Goal: Task Accomplishment & Management: Manage account settings

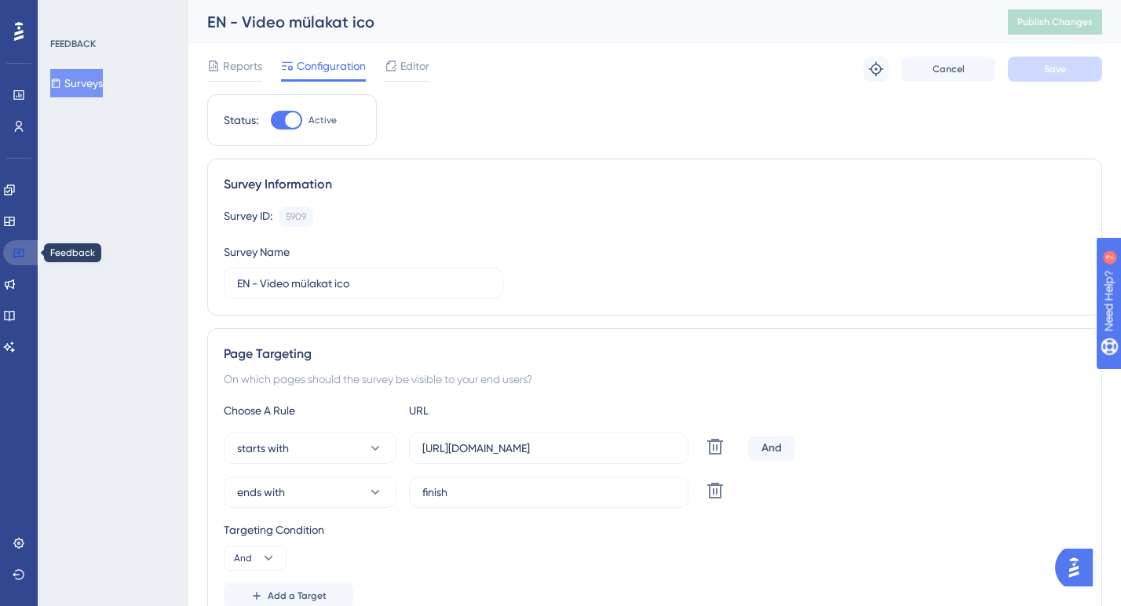
click at [21, 250] on icon at bounding box center [19, 253] width 13 height 13
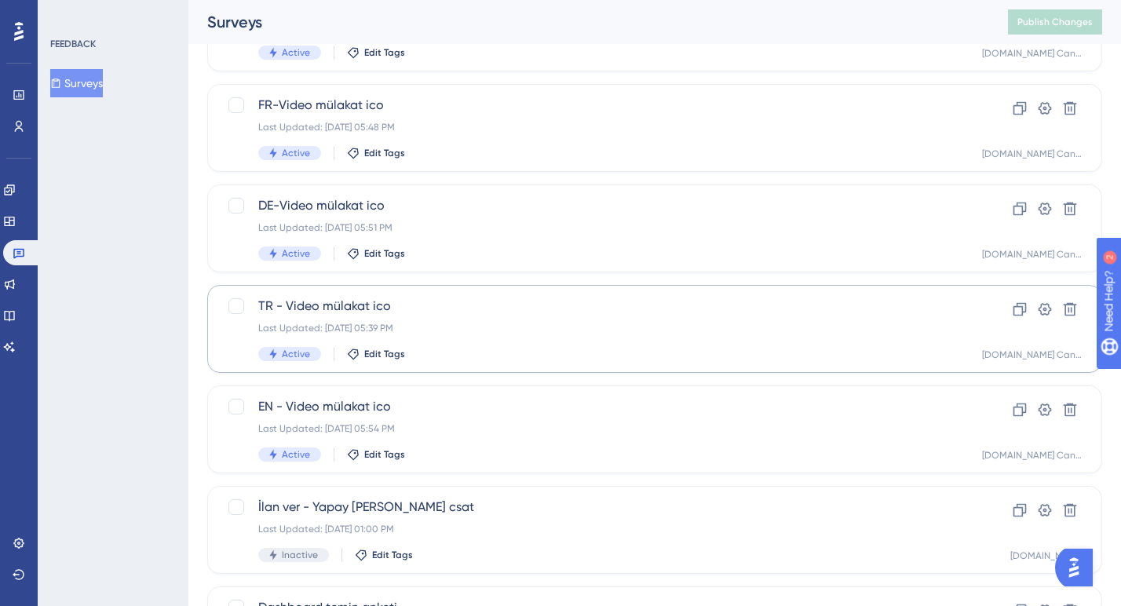
scroll to position [144, 0]
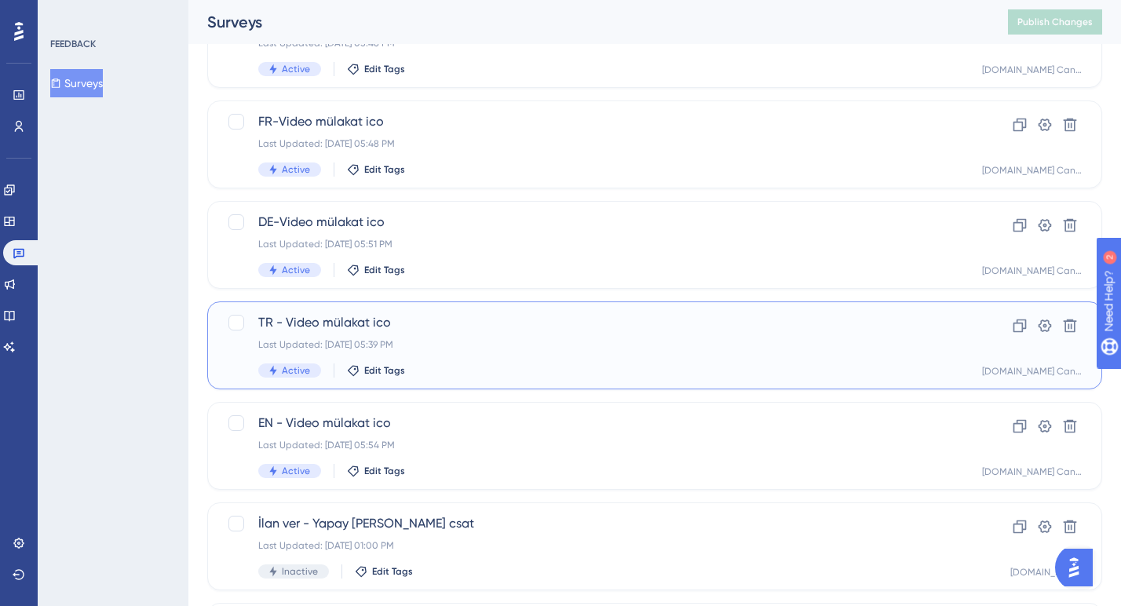
click at [446, 349] on div "Last Updated: [DATE] 05:39 PM" at bounding box center [591, 344] width 667 height 13
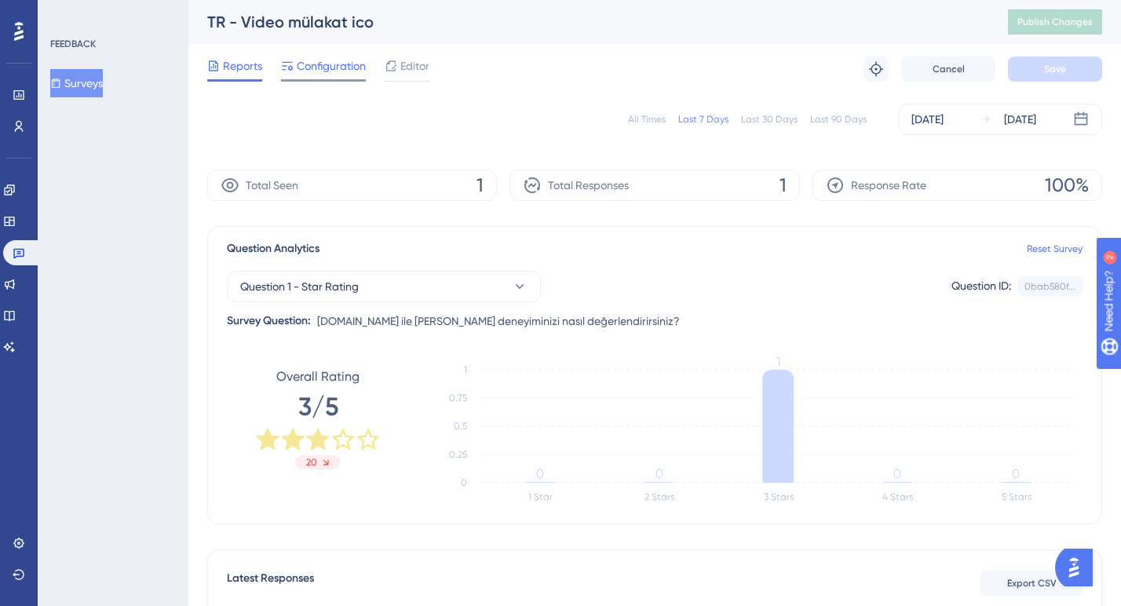
click at [334, 75] on div "Configuration" at bounding box center [323, 69] width 85 height 25
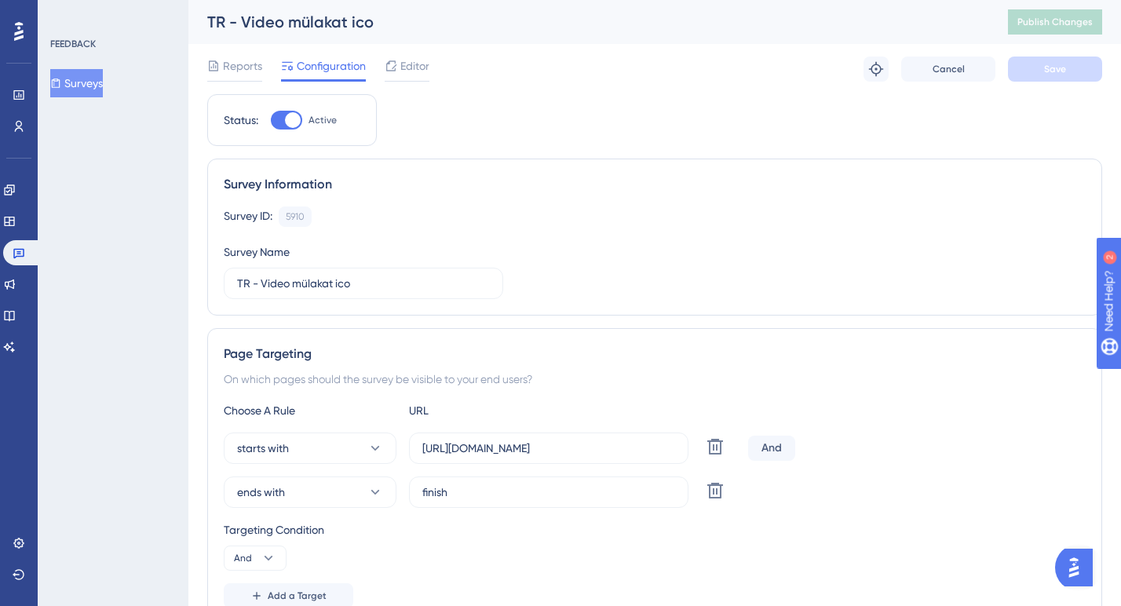
click at [281, 124] on div at bounding box center [286, 120] width 31 height 19
click at [271, 121] on input "Active" at bounding box center [270, 120] width 1 height 1
checkbox input "false"
click at [1066, 72] on span "Save" at bounding box center [1055, 69] width 22 height 13
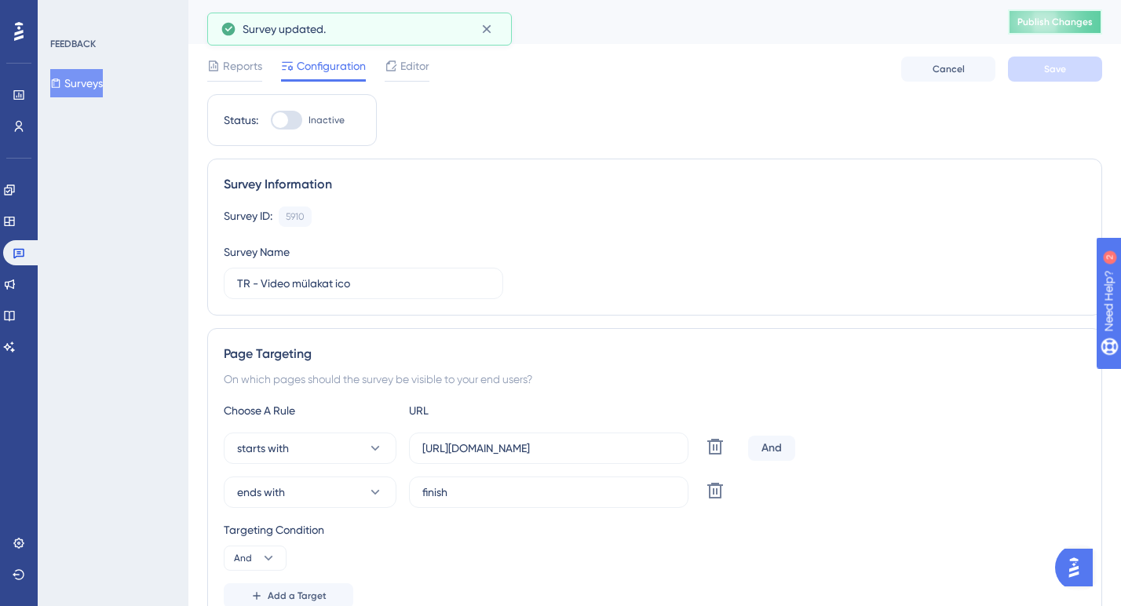
click at [1052, 23] on span "Publish Changes" at bounding box center [1055, 22] width 75 height 13
click at [27, 258] on link at bounding box center [22, 252] width 38 height 25
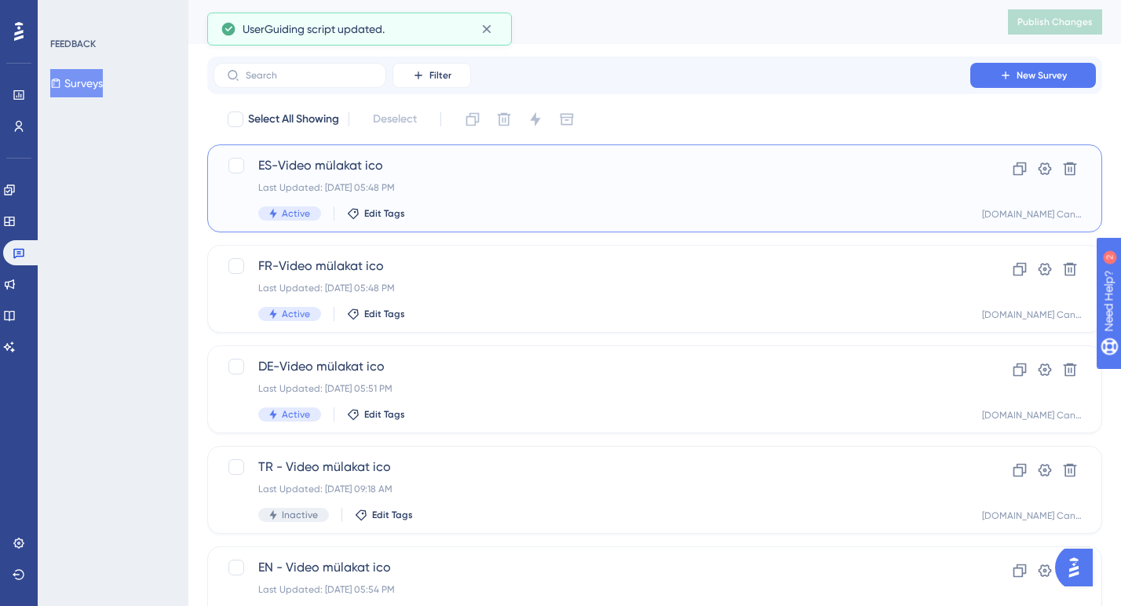
click at [441, 189] on div "Last Updated: [DATE] 05:48 PM" at bounding box center [591, 187] width 667 height 13
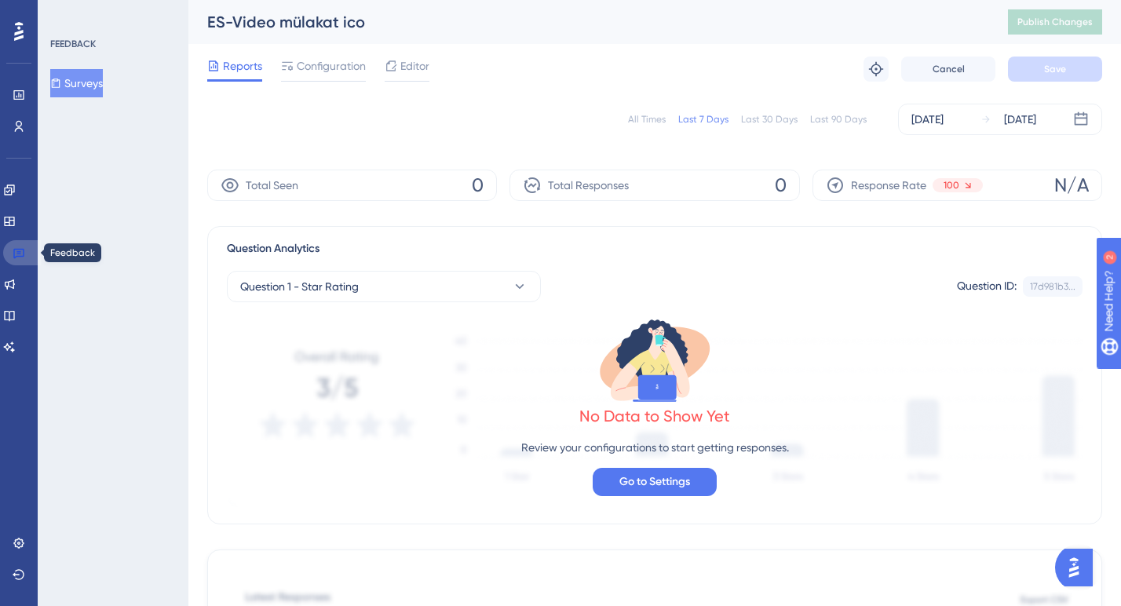
click at [22, 256] on icon at bounding box center [18, 254] width 11 height 10
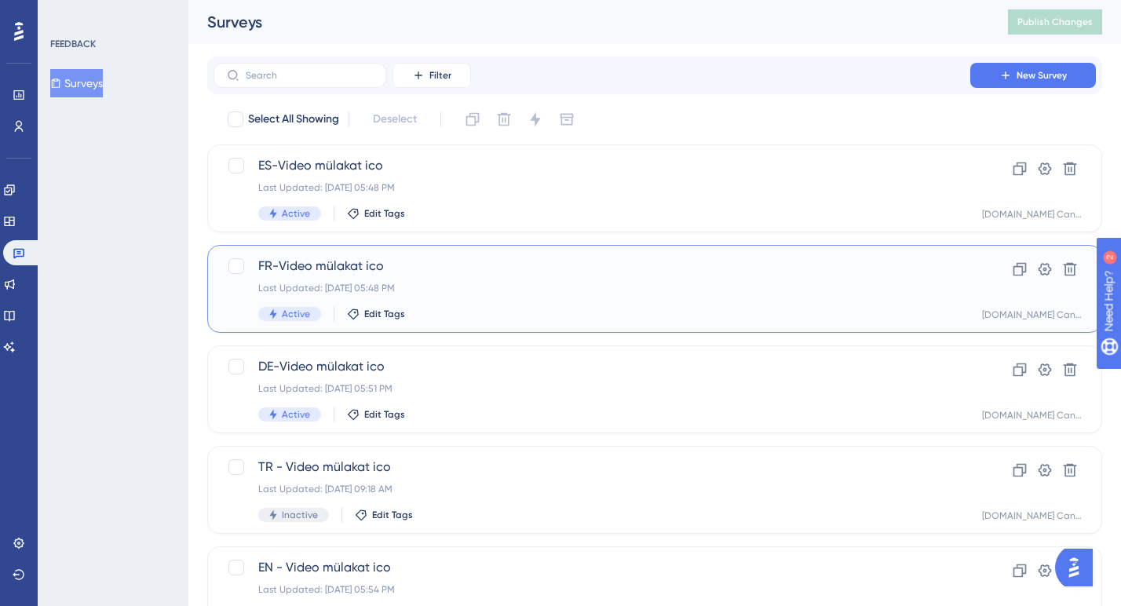
click at [460, 280] on div "FR-Video mülakat ico Last Updated: [DATE] 05:48 PM Active Edit Tags" at bounding box center [591, 289] width 667 height 64
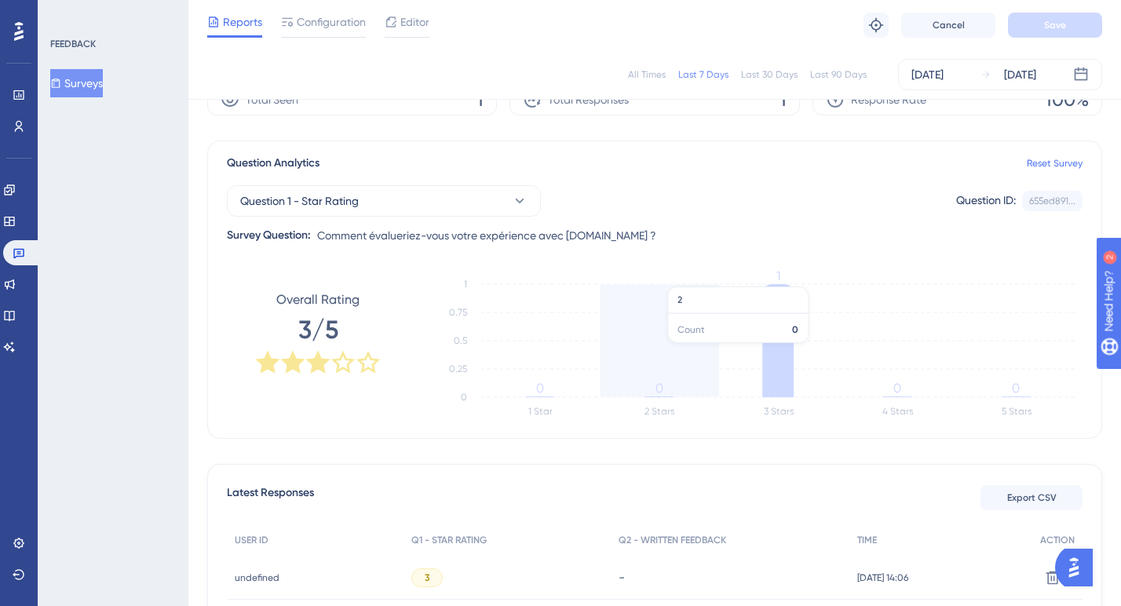
scroll to position [77, 0]
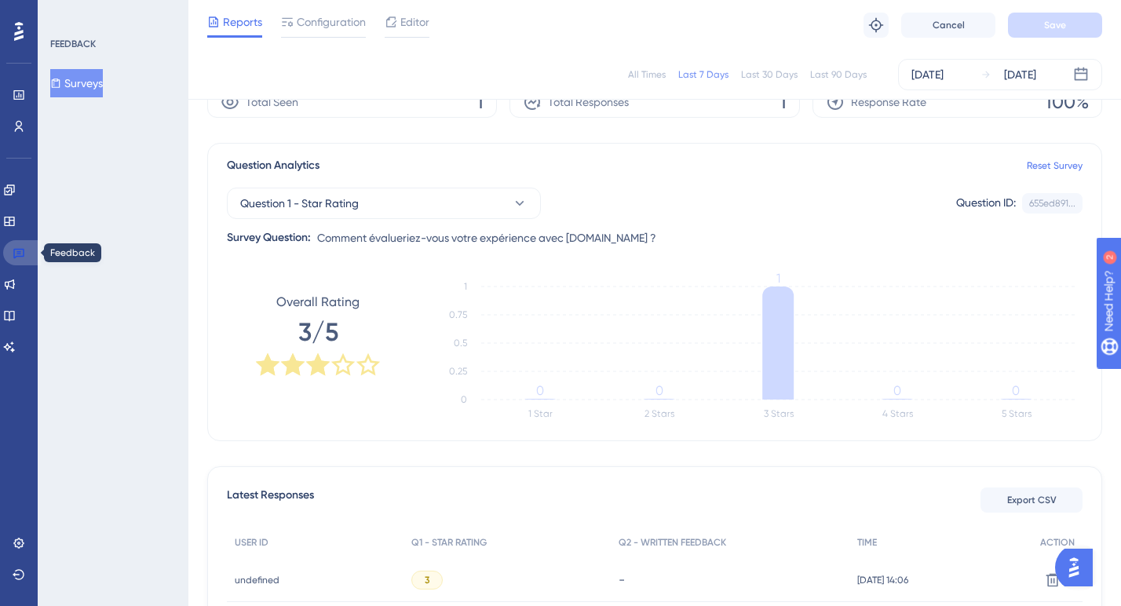
click at [23, 252] on icon at bounding box center [18, 254] width 11 height 10
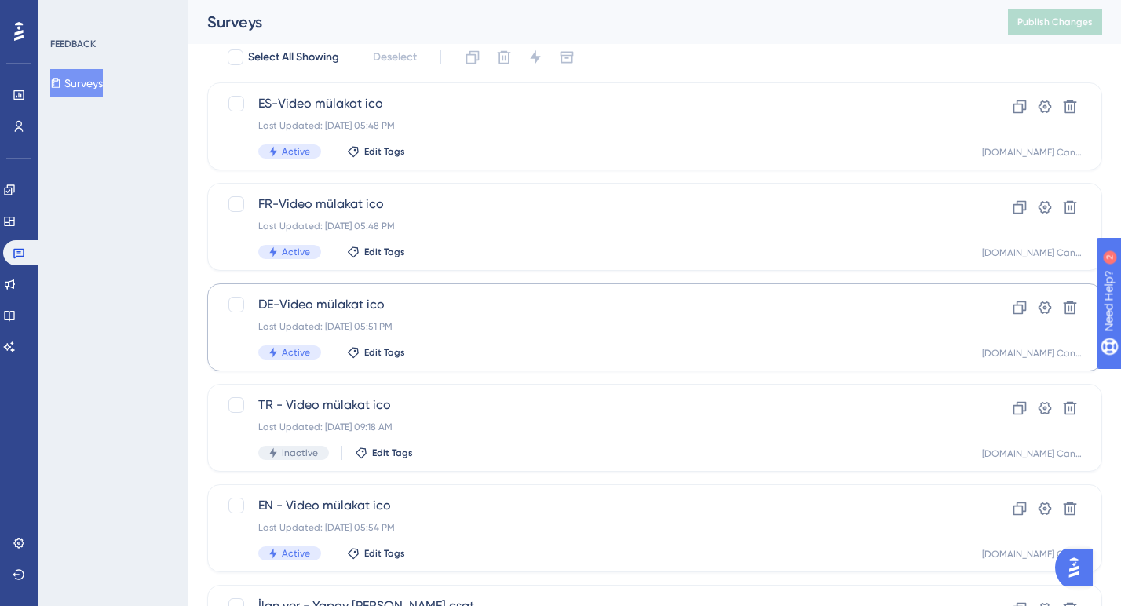
scroll to position [65, 0]
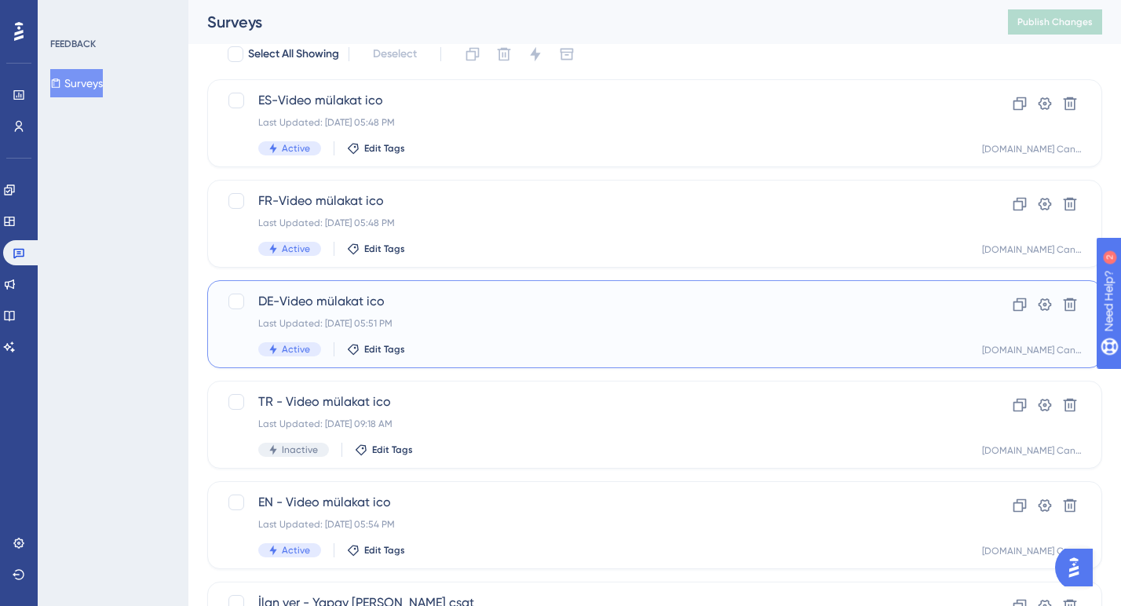
click at [475, 344] on div "Active Edit Tags" at bounding box center [591, 349] width 667 height 14
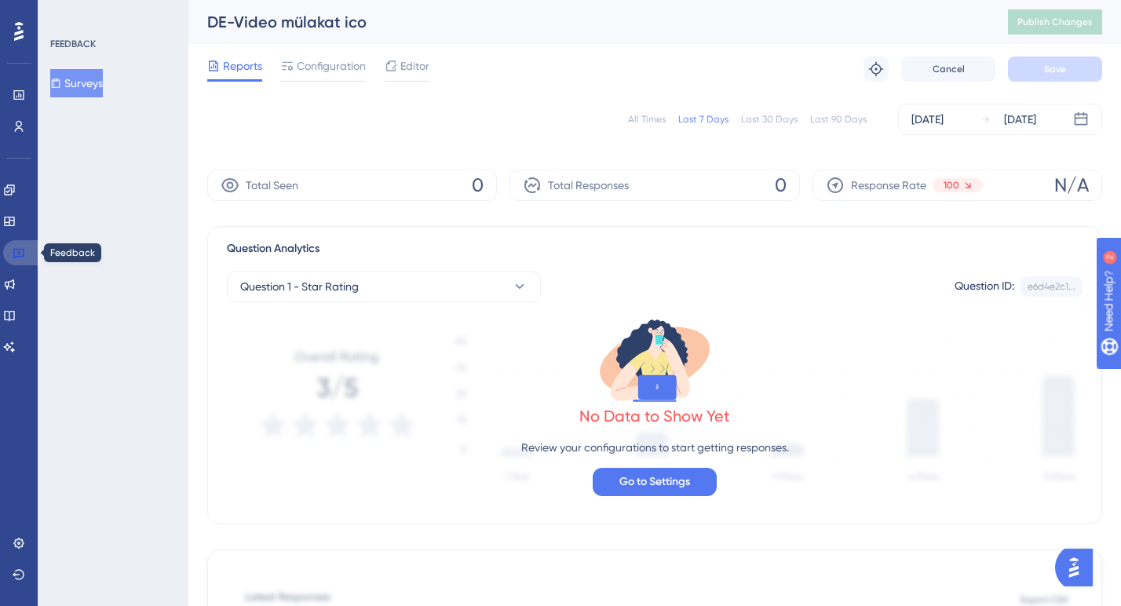
click at [21, 252] on icon at bounding box center [19, 253] width 13 height 13
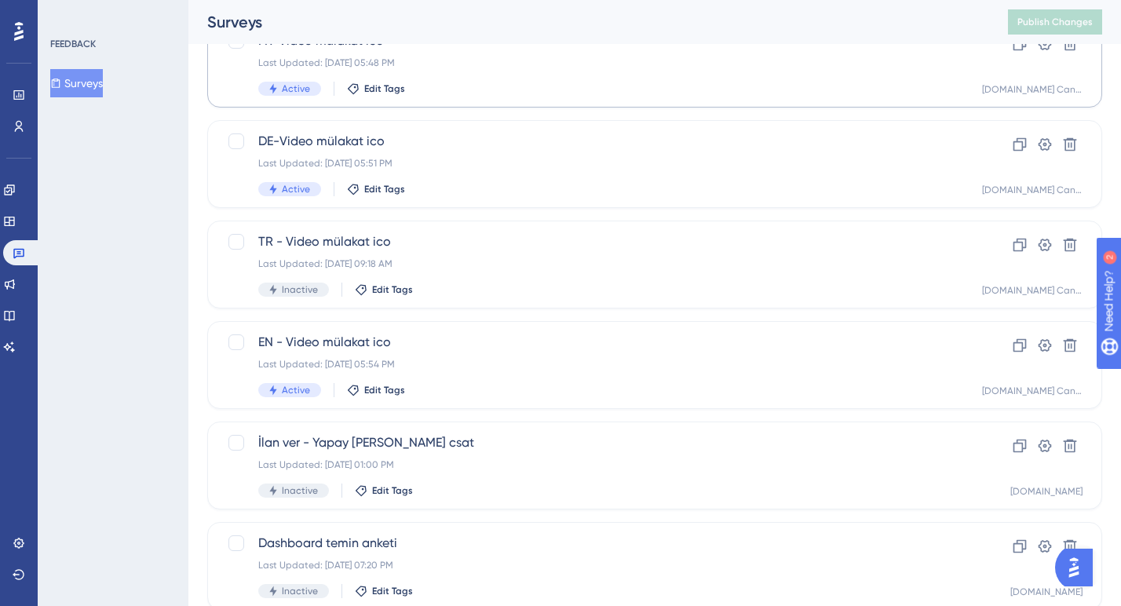
scroll to position [236, 0]
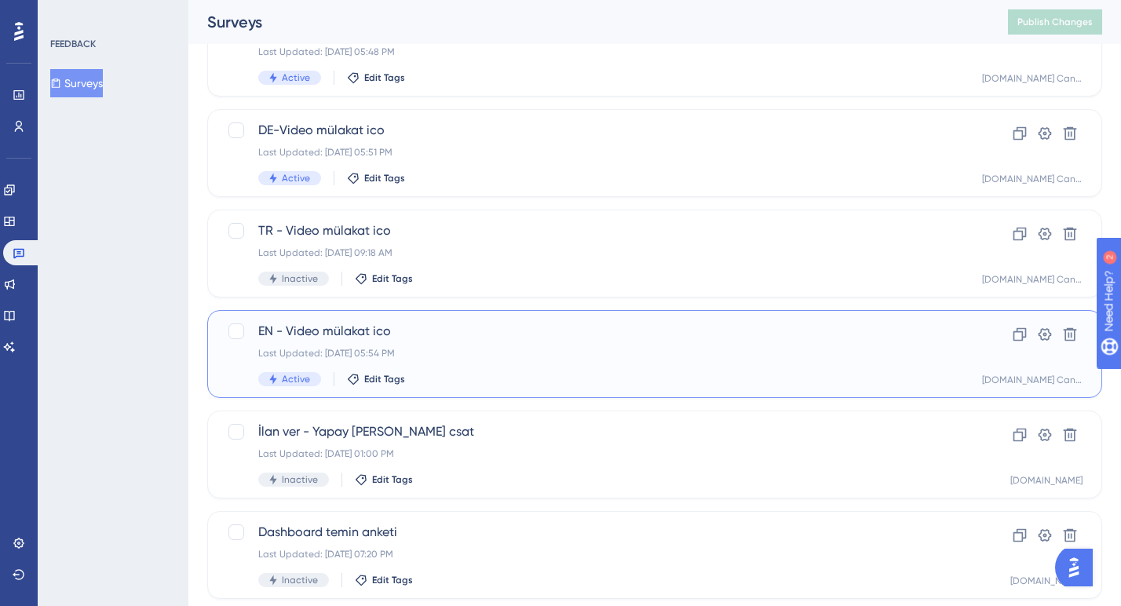
click at [455, 340] on span "EN - Video mülakat ico" at bounding box center [591, 331] width 667 height 19
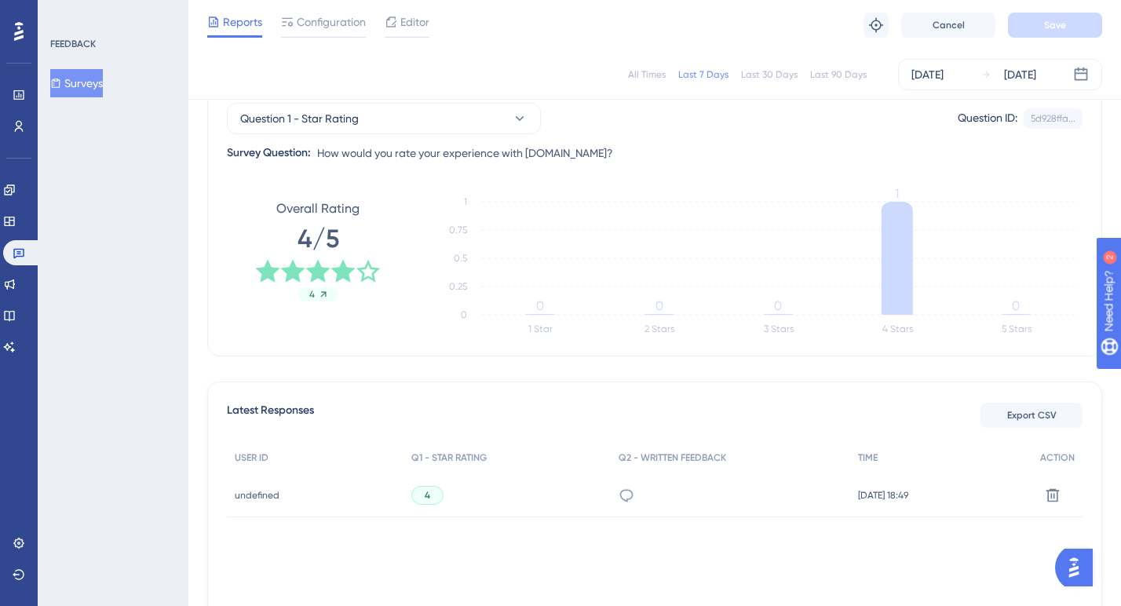
scroll to position [159, 0]
click at [657, 78] on div "All Times" at bounding box center [647, 74] width 38 height 13
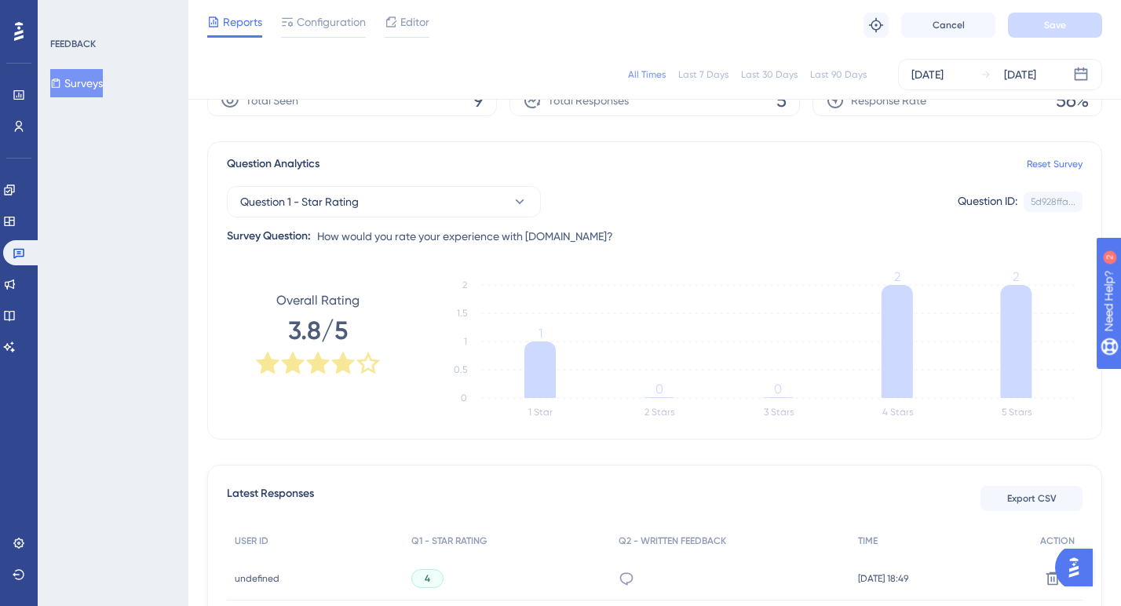
scroll to position [0, 0]
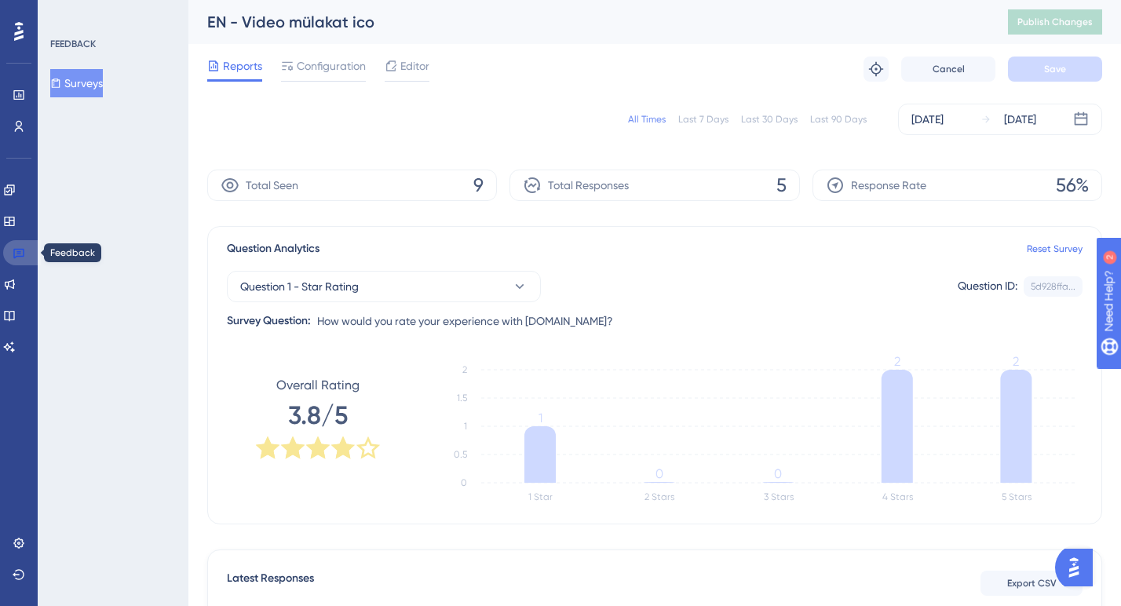
click at [20, 250] on icon at bounding box center [18, 254] width 11 height 10
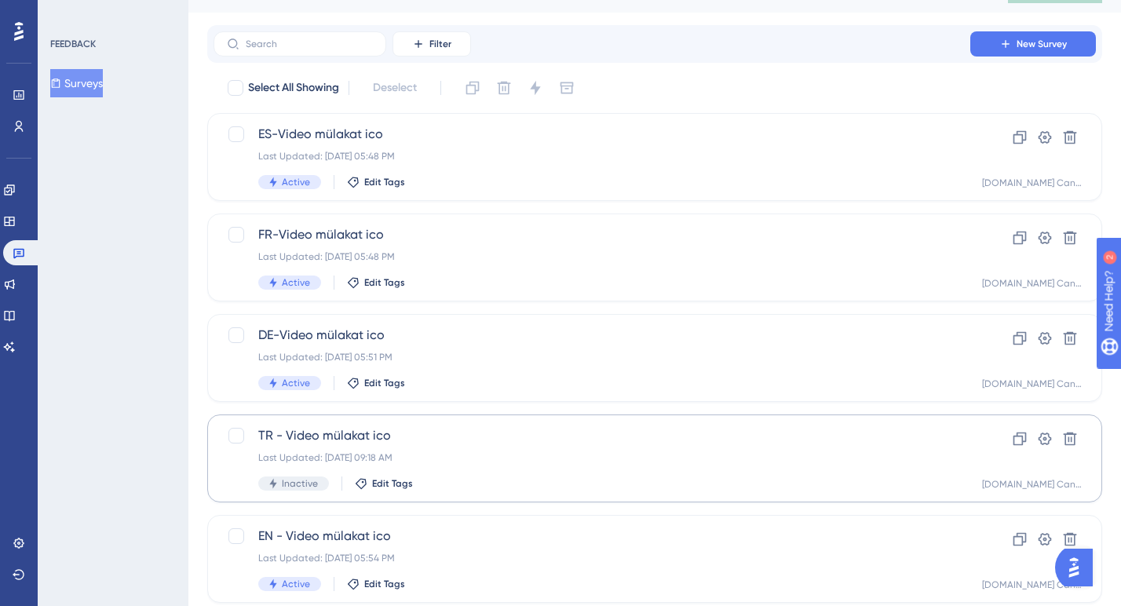
scroll to position [33, 0]
click at [444, 437] on span "TR - Video mülakat ico" at bounding box center [591, 434] width 667 height 19
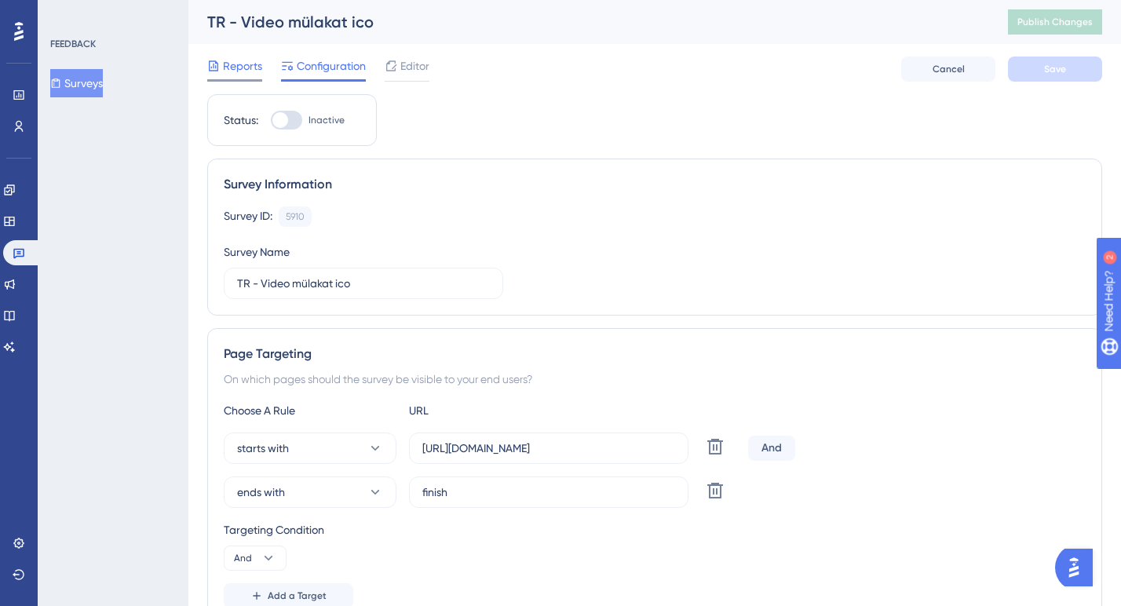
click at [247, 68] on span "Reports" at bounding box center [242, 66] width 39 height 19
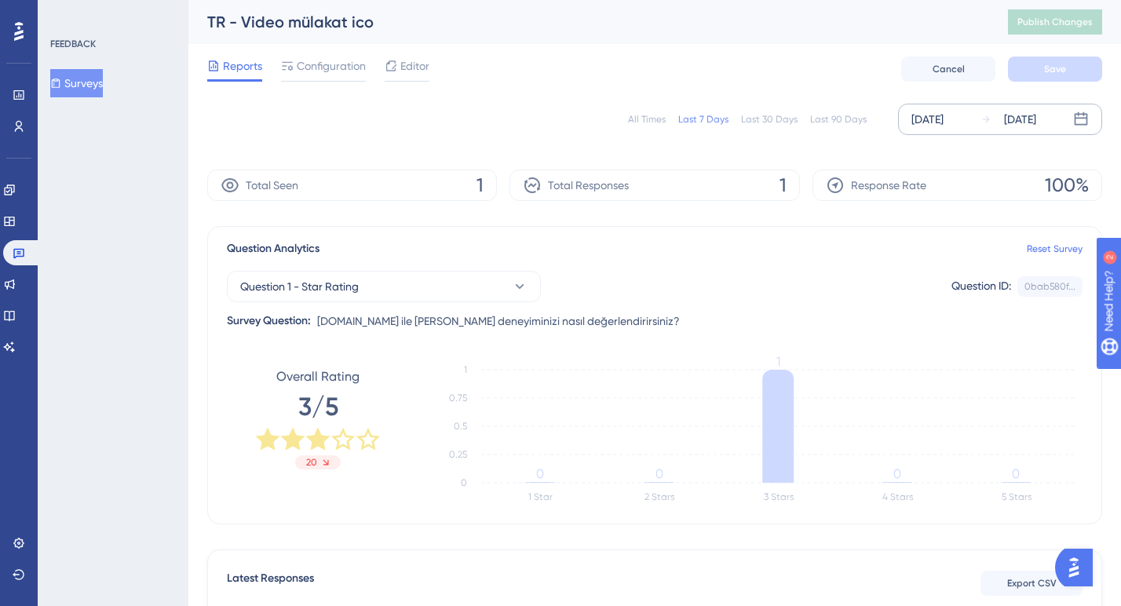
click at [944, 122] on div "[DATE]" at bounding box center [928, 119] width 32 height 19
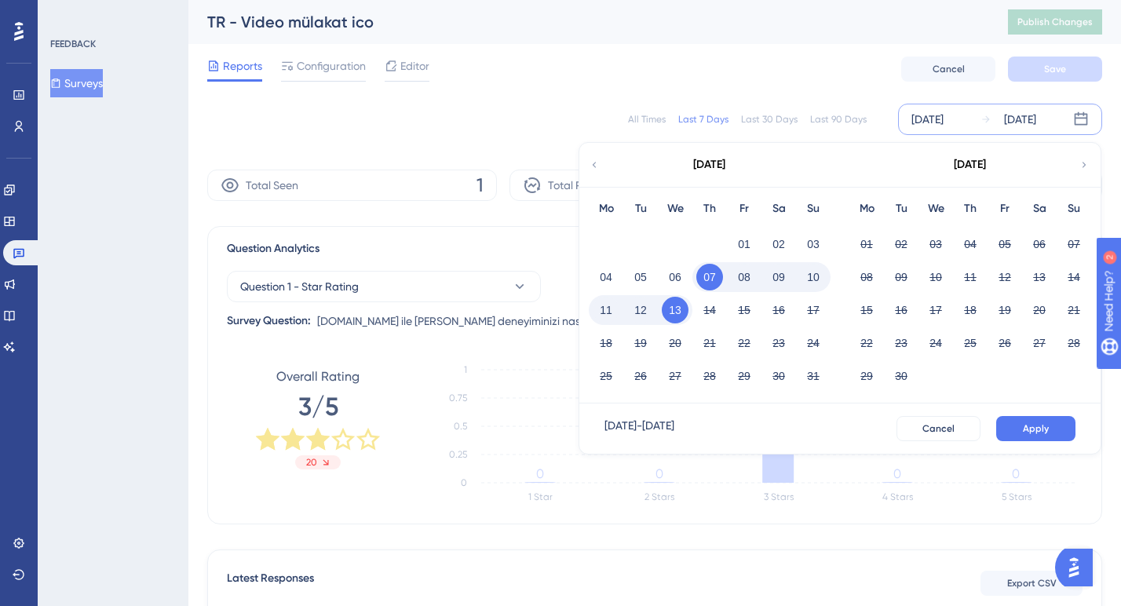
click at [653, 123] on div "All Times" at bounding box center [647, 119] width 38 height 13
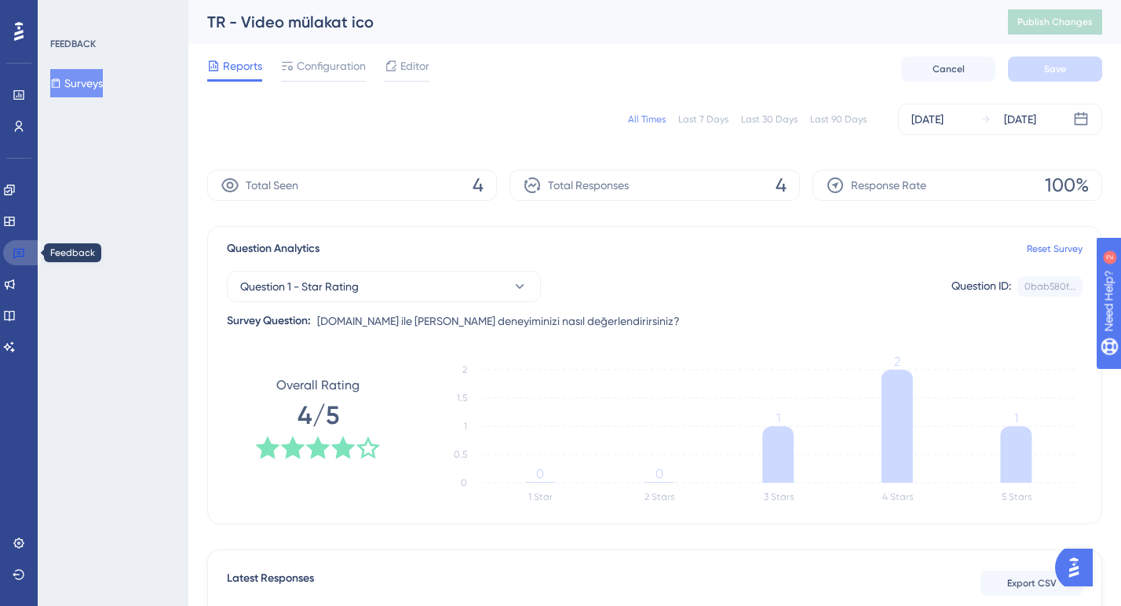
click at [21, 247] on icon at bounding box center [19, 253] width 13 height 13
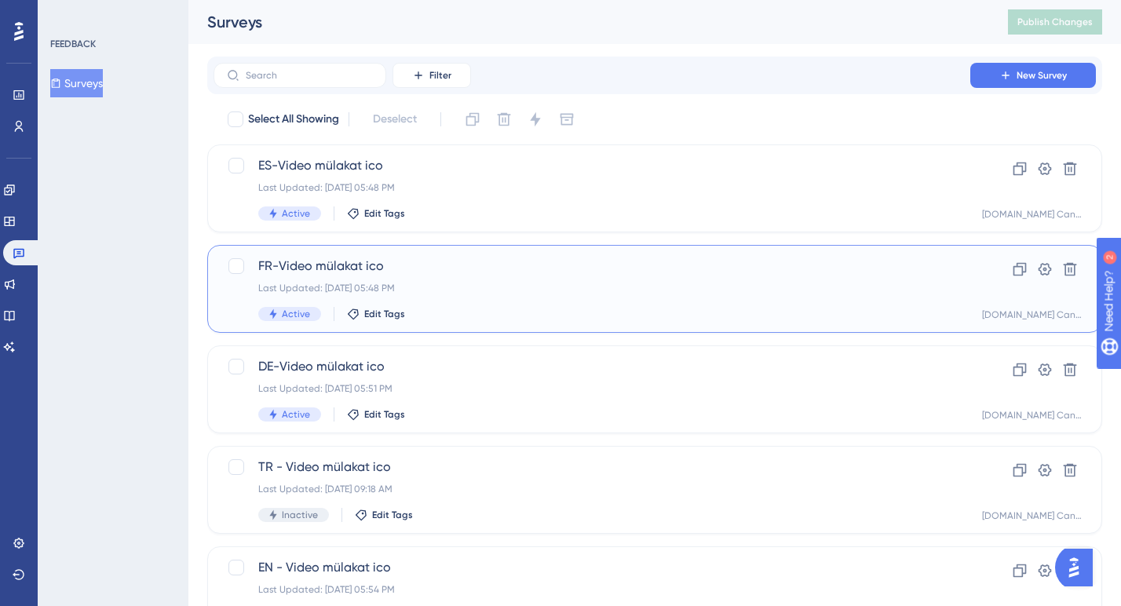
click at [500, 292] on div "Last Updated: [DATE] 05:48 PM" at bounding box center [591, 288] width 667 height 13
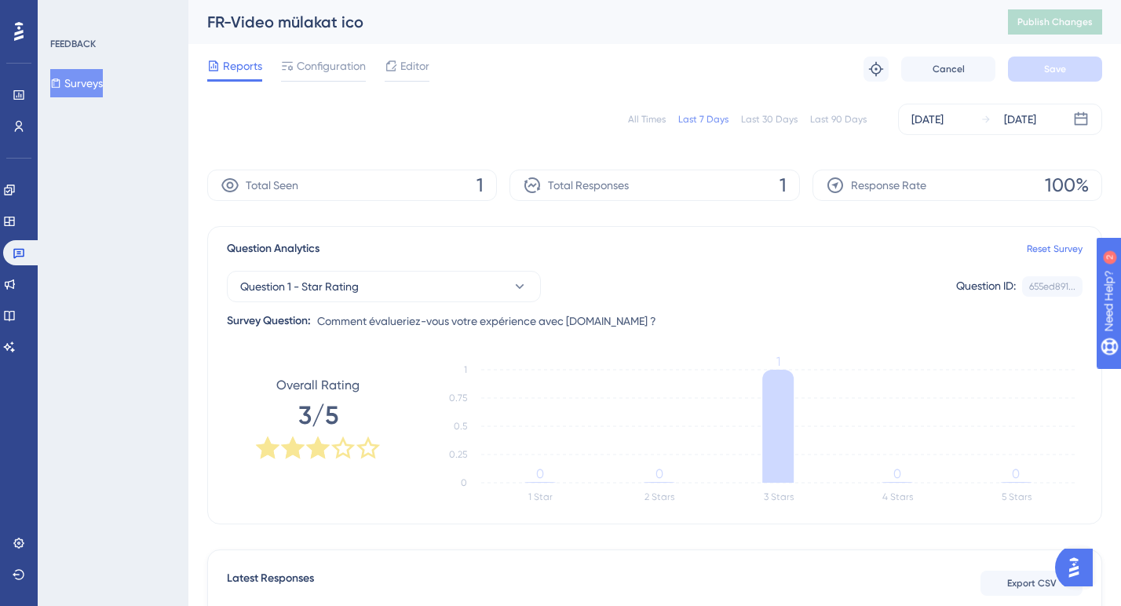
click at [653, 121] on div "All Times" at bounding box center [647, 119] width 38 height 13
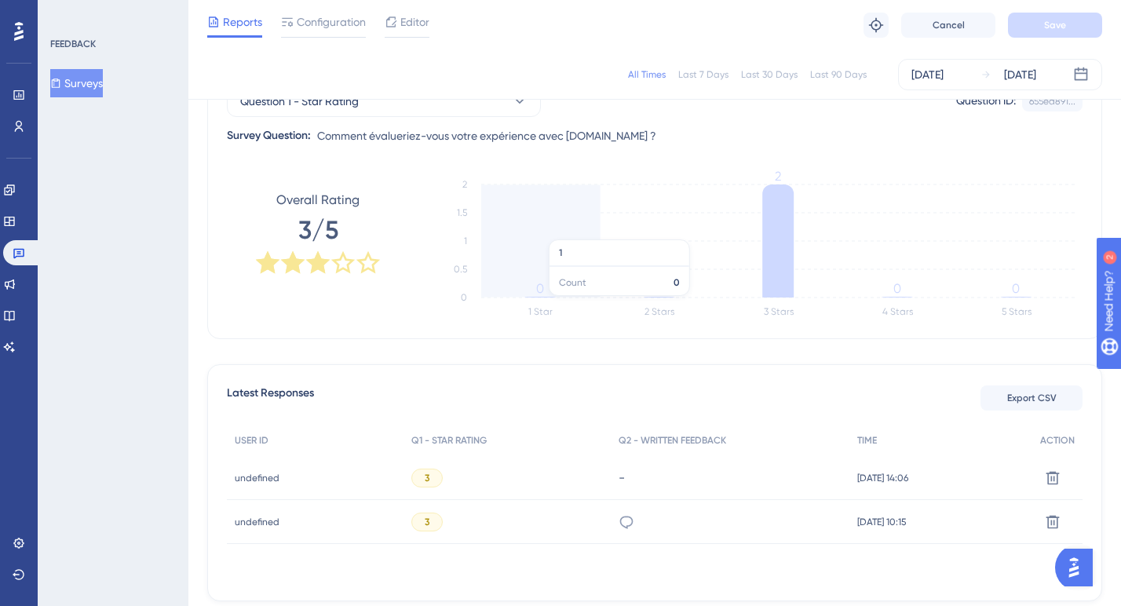
scroll to position [181, 0]
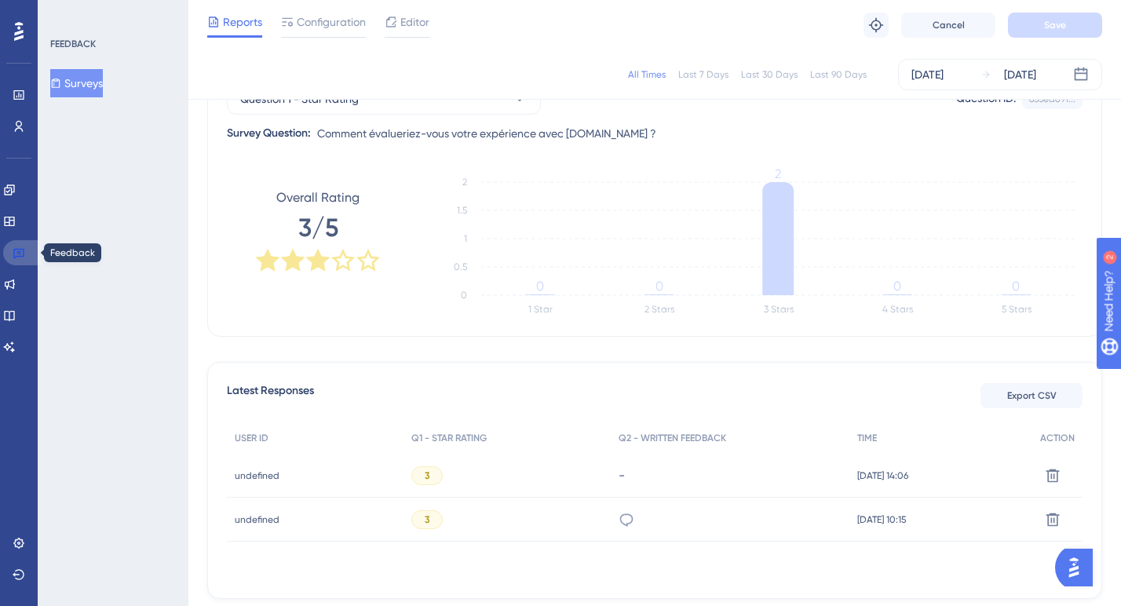
click at [21, 251] on icon at bounding box center [19, 253] width 13 height 13
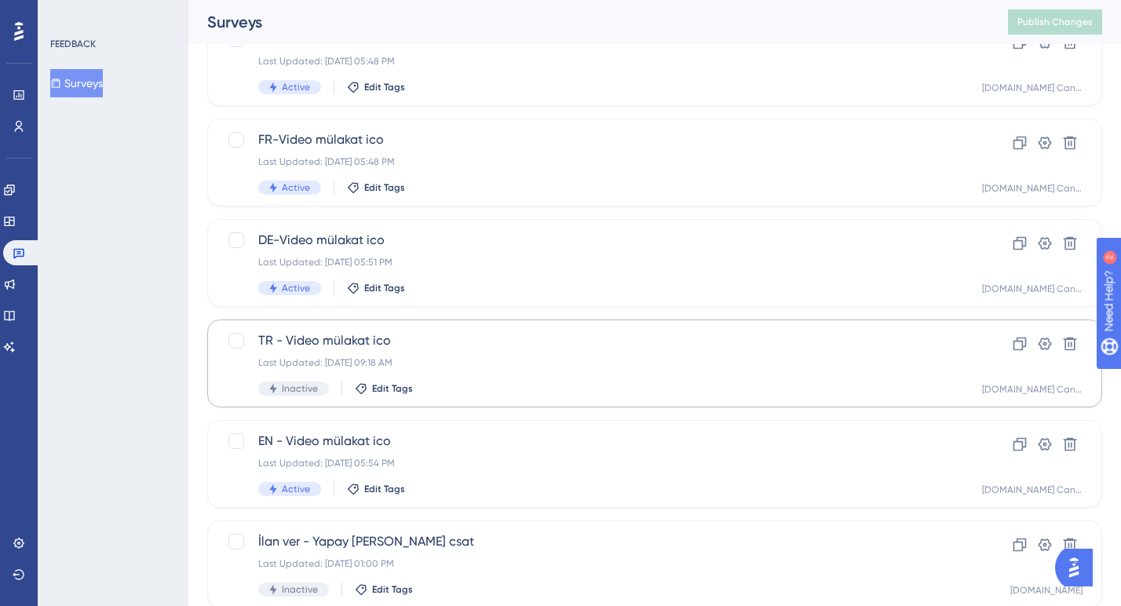
scroll to position [143, 0]
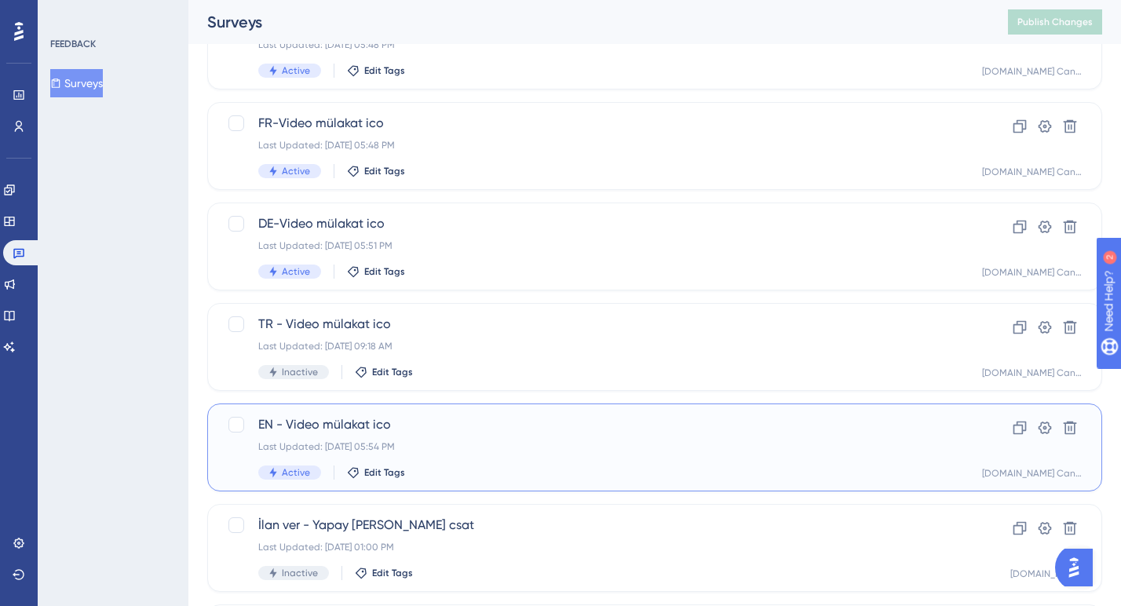
click at [464, 455] on div "EN - Video mülakat ico Last Updated: [DATE] 05:54 PM Active Edit Tags" at bounding box center [591, 447] width 667 height 64
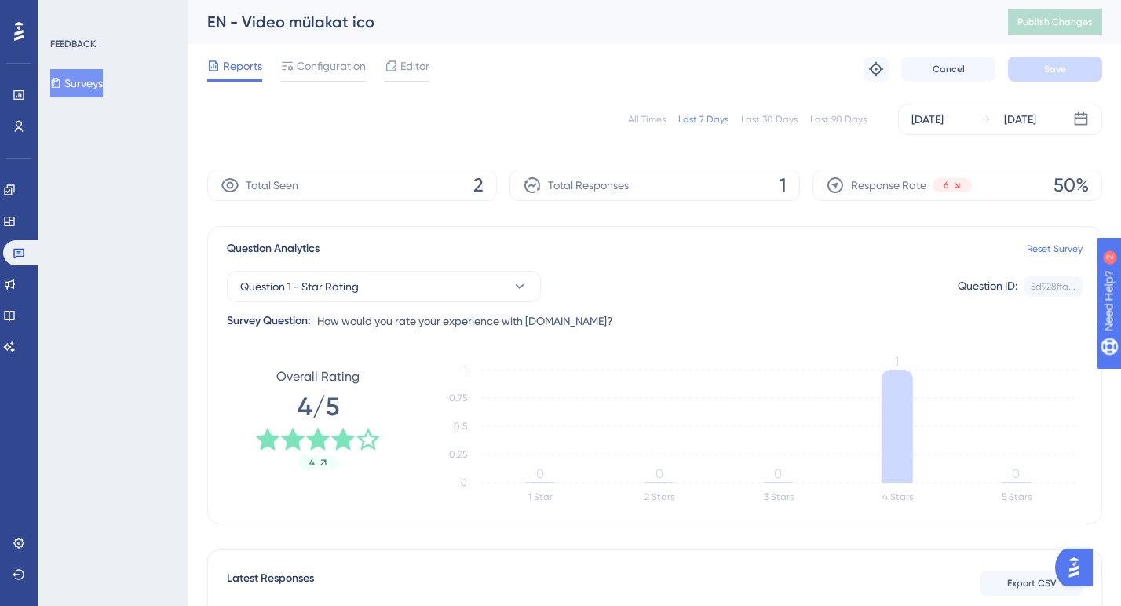
click at [651, 120] on div "All Times" at bounding box center [647, 119] width 38 height 13
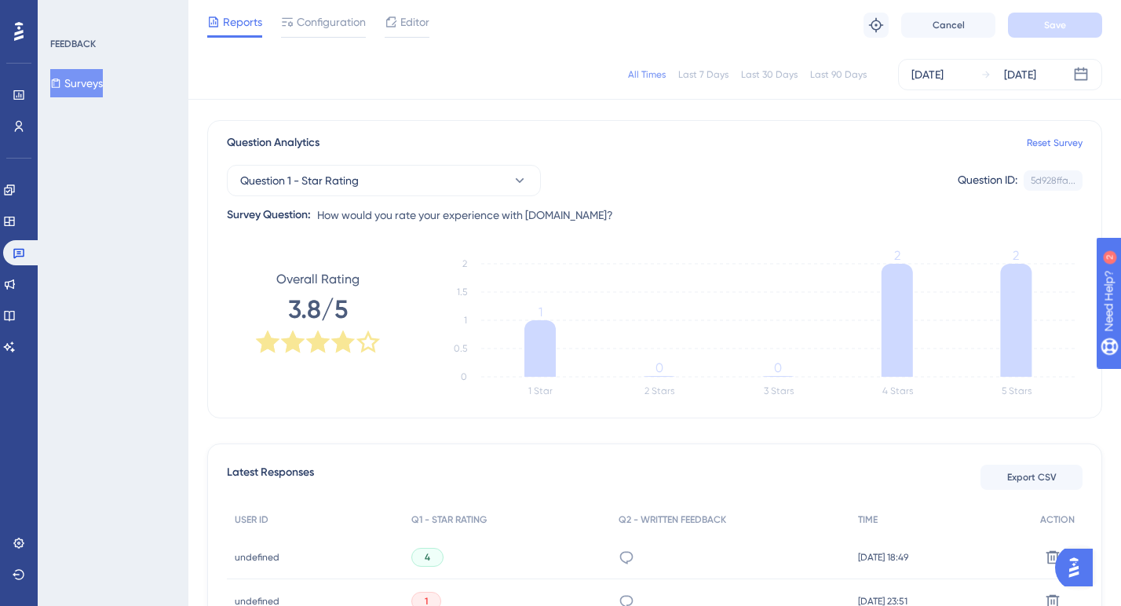
scroll to position [8, 0]
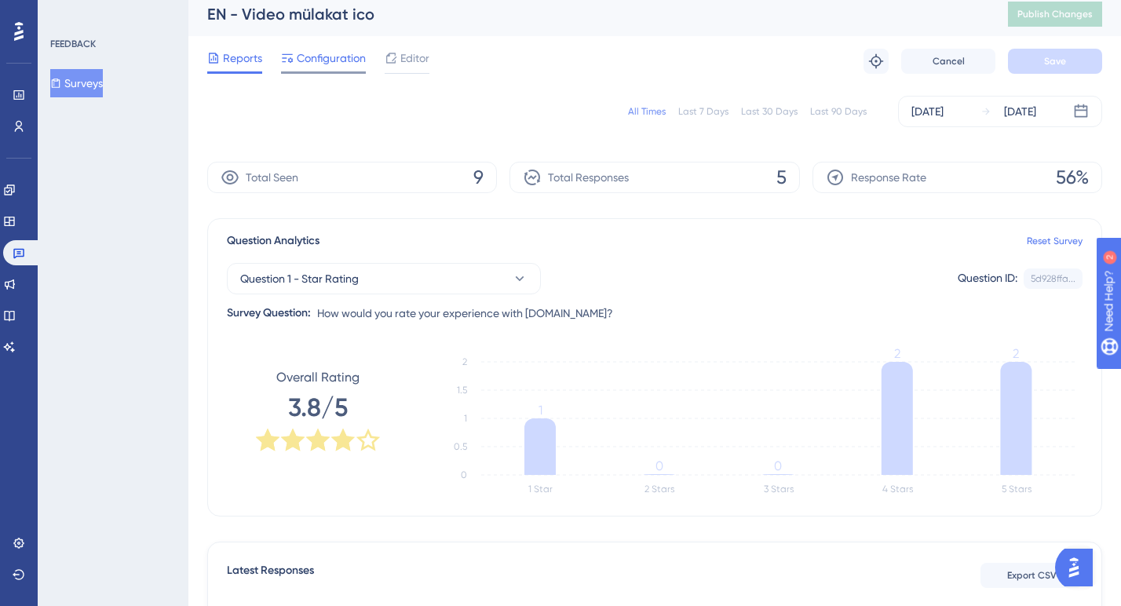
click at [328, 58] on span "Configuration" at bounding box center [331, 58] width 69 height 19
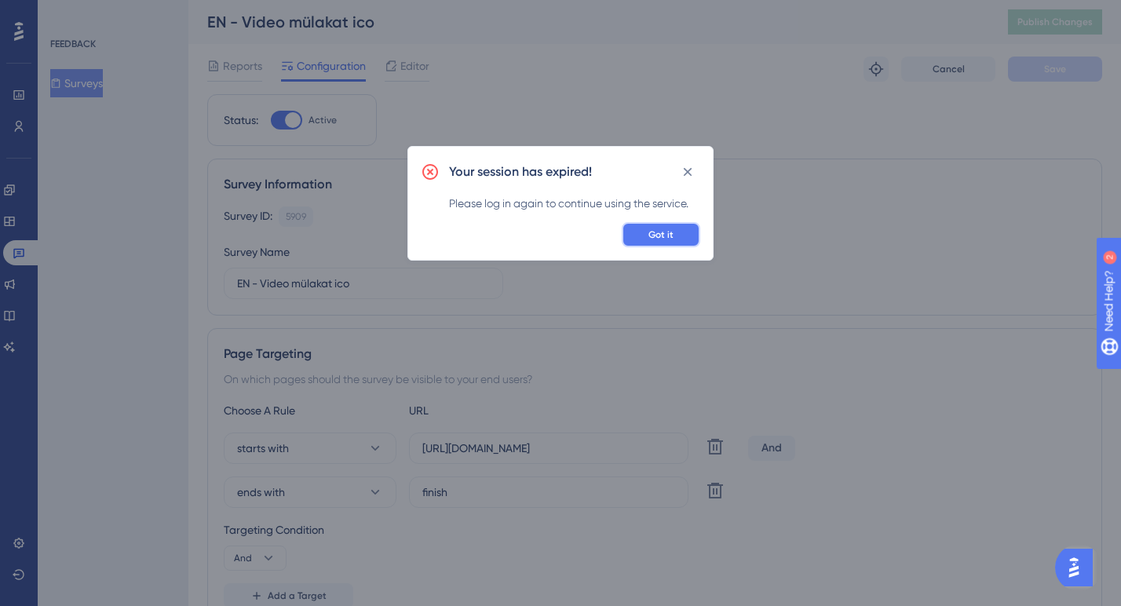
click at [654, 237] on span "Got it" at bounding box center [661, 235] width 25 height 13
